Goal: Transaction & Acquisition: Obtain resource

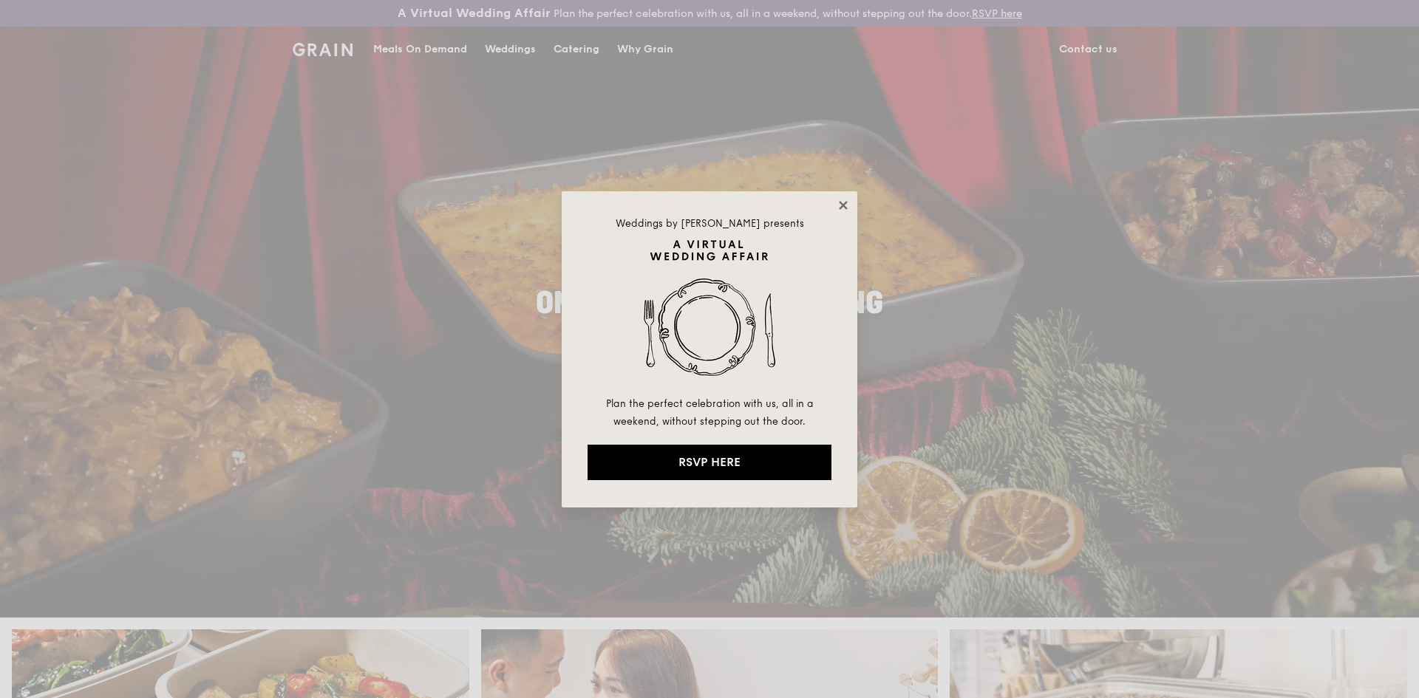
click at [847, 210] on icon at bounding box center [842, 205] width 13 height 13
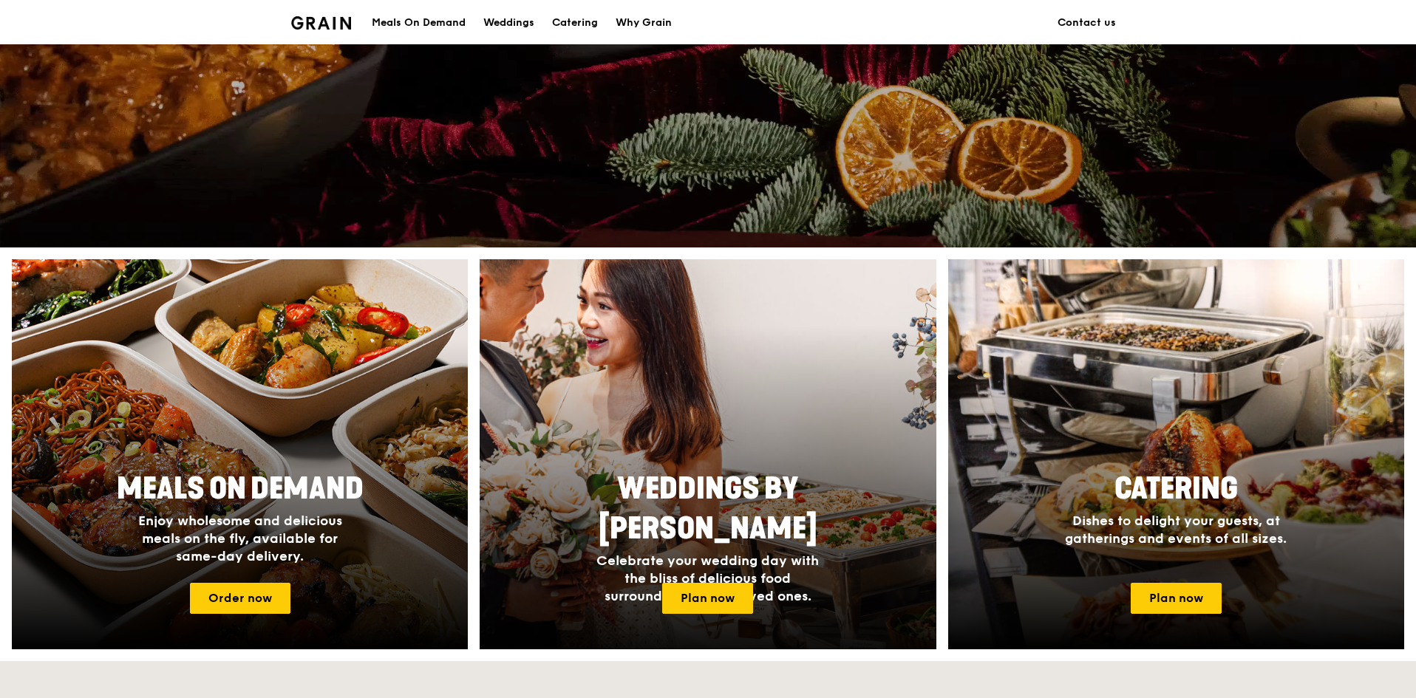
scroll to position [371, 0]
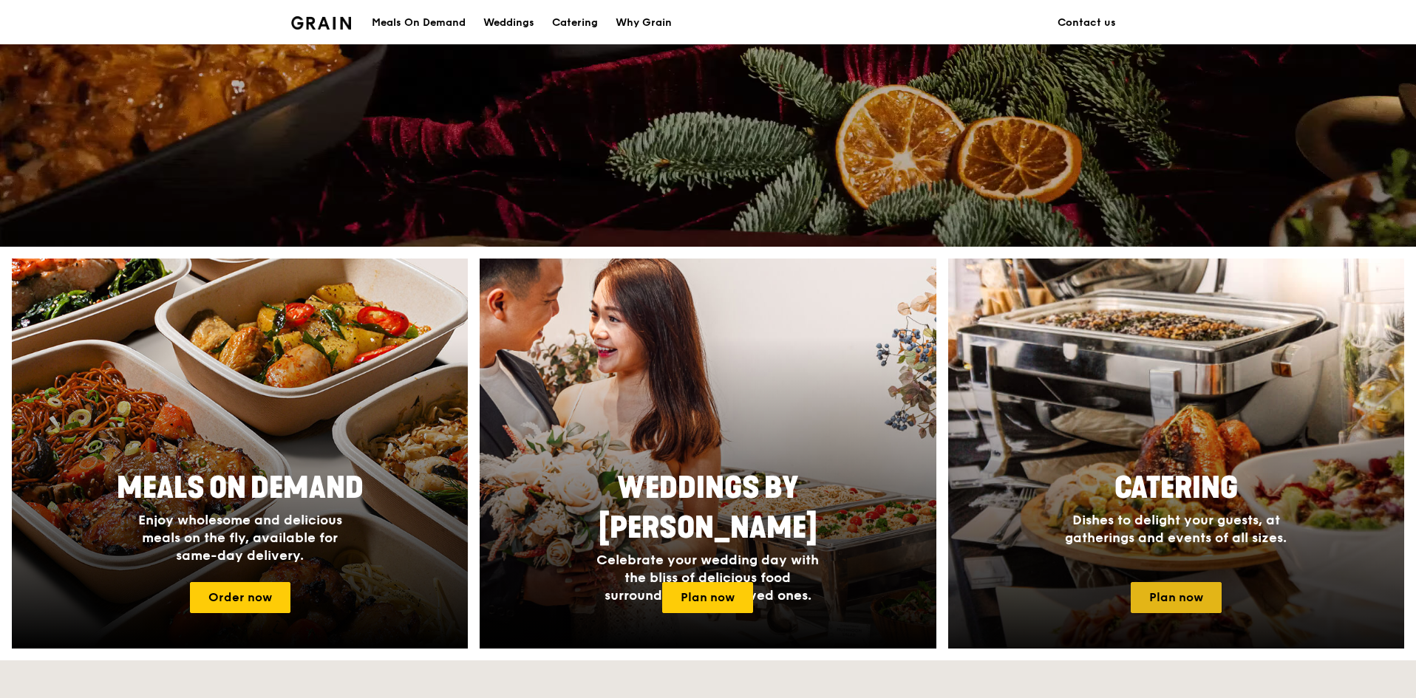
click at [1154, 601] on link "Plan now" at bounding box center [1176, 597] width 91 height 31
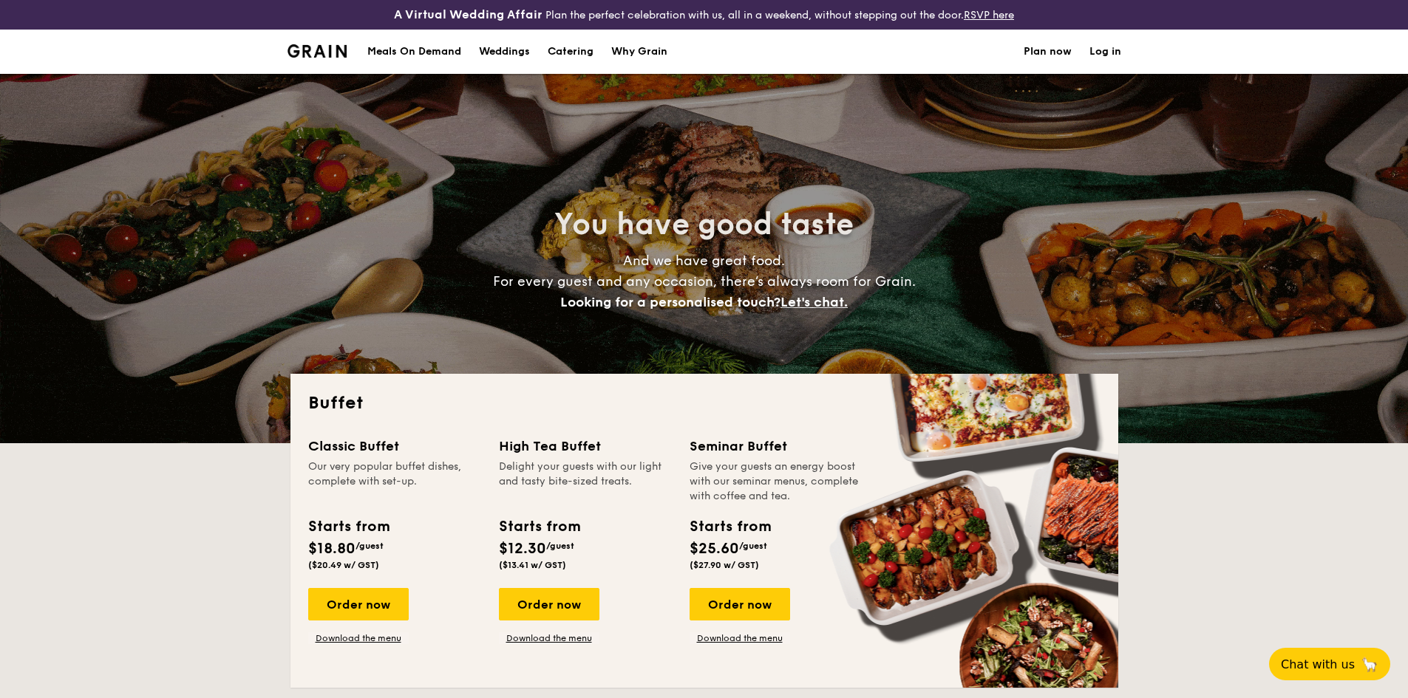
select select
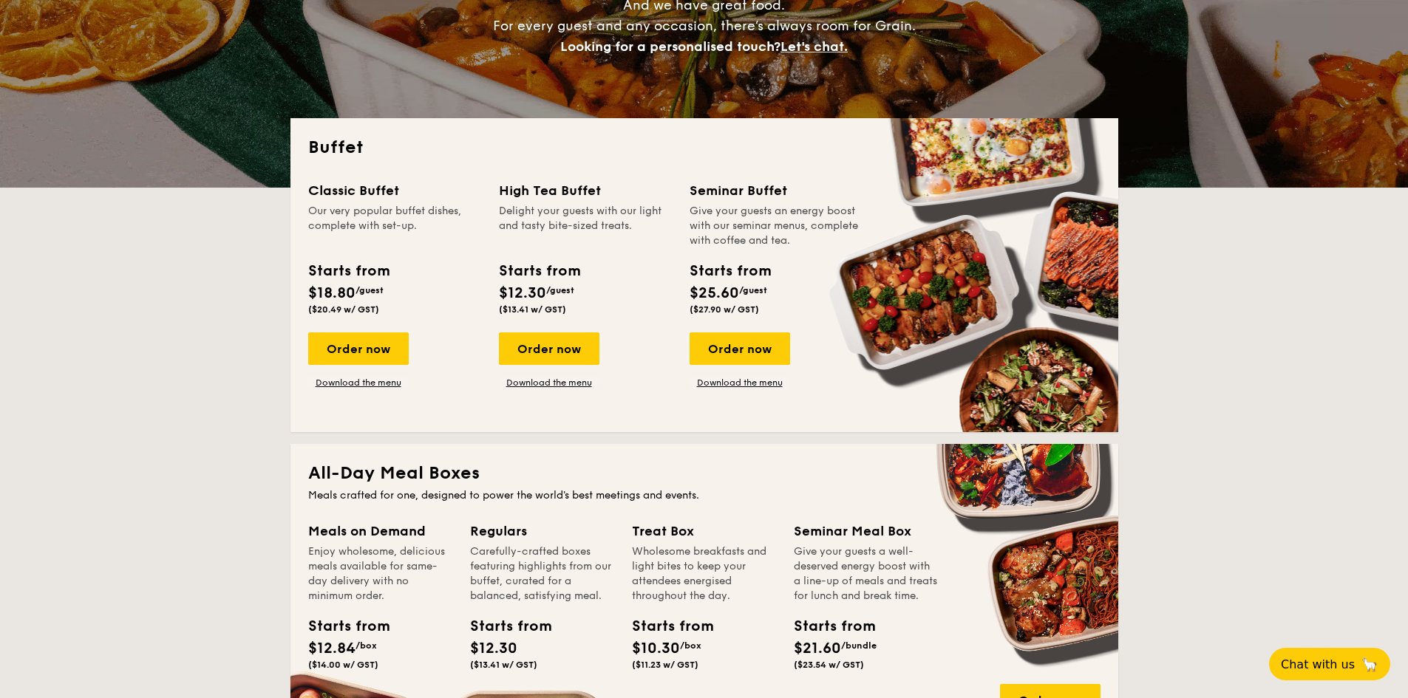
scroll to position [256, 0]
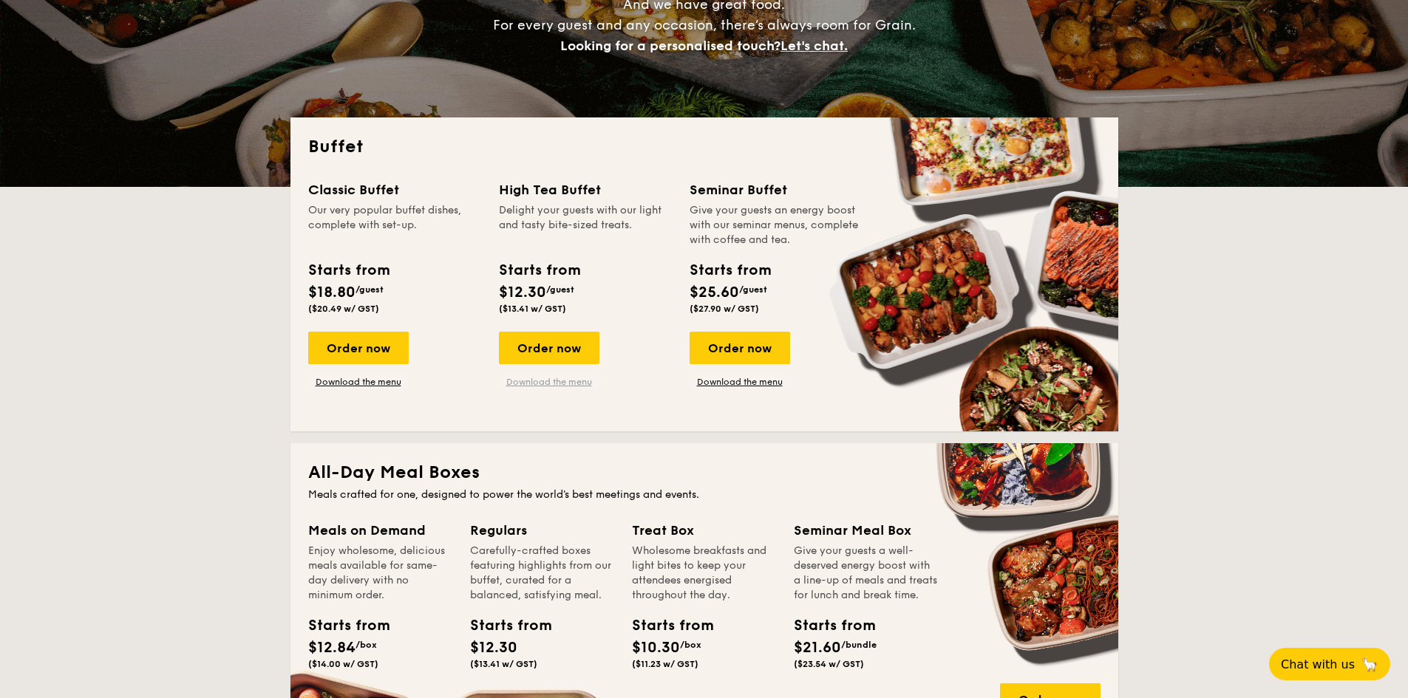
click at [523, 382] on link "Download the menu" at bounding box center [549, 382] width 100 height 12
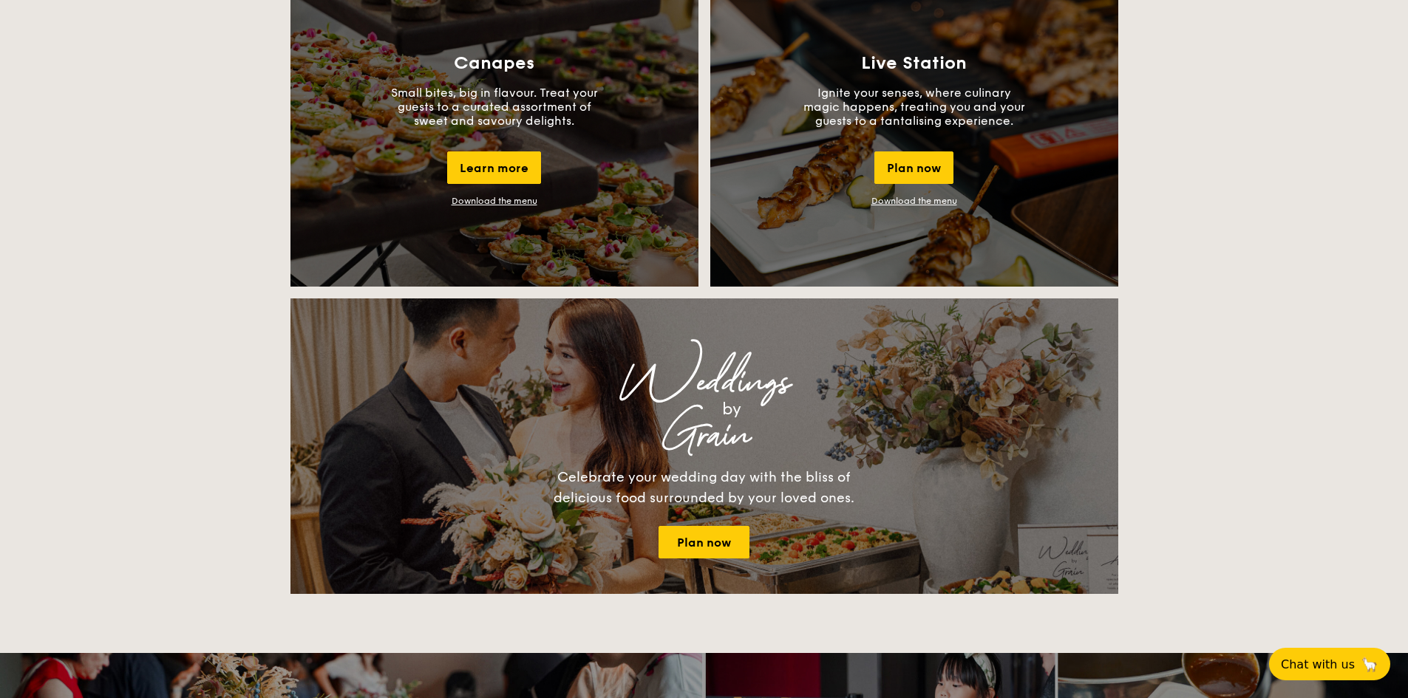
scroll to position [1380, 0]
click at [514, 202] on link "Download the menu" at bounding box center [494, 200] width 86 height 10
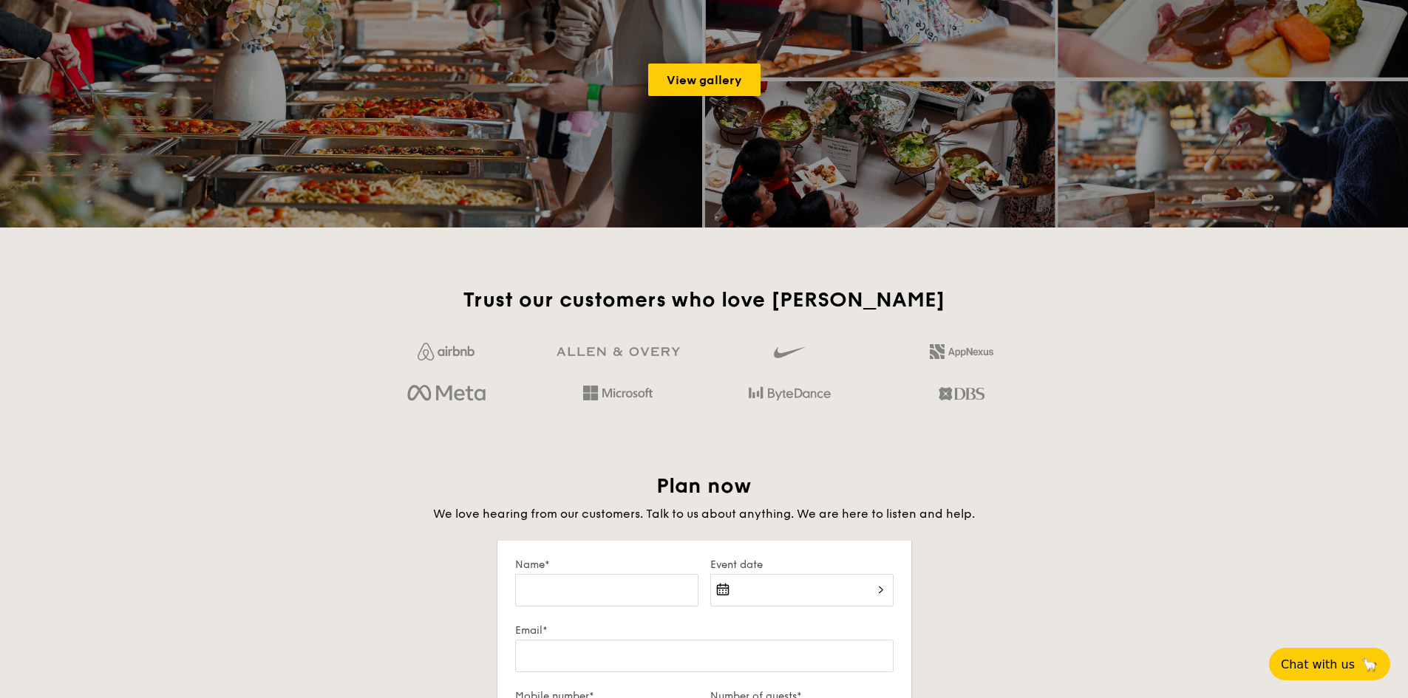
scroll to position [2113, 0]
